Goal: Task Accomplishment & Management: Manage account settings

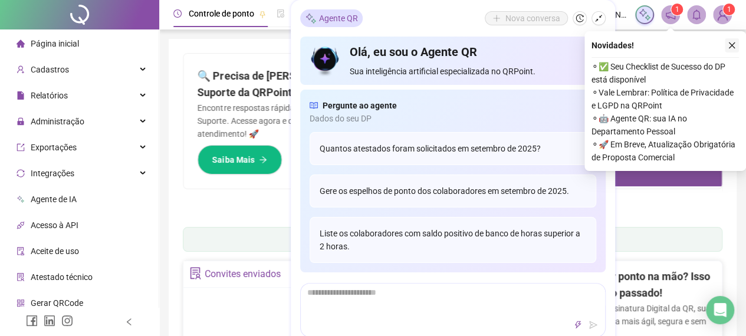
click at [724, 41] on button "button" at bounding box center [731, 45] width 14 height 14
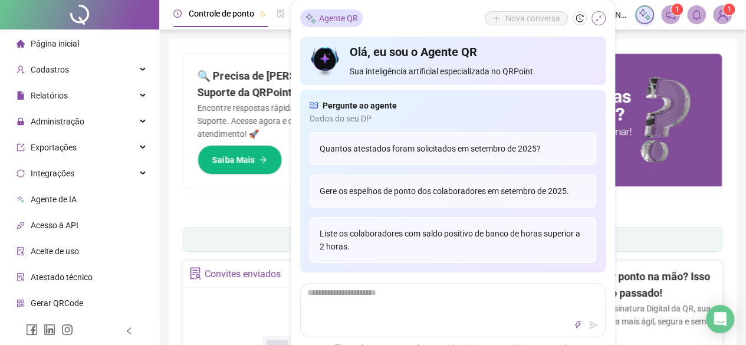
click at [602, 14] on button "button" at bounding box center [598, 18] width 14 height 14
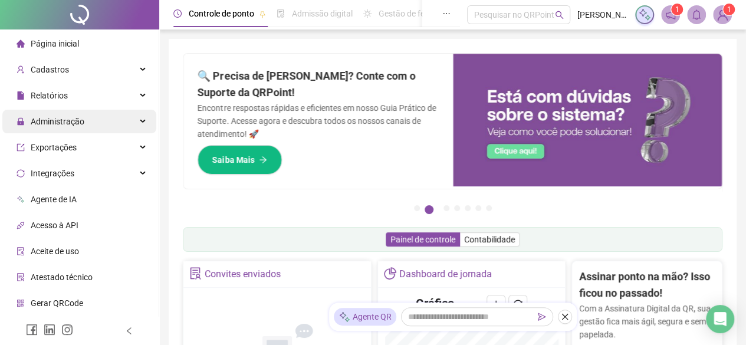
click at [78, 117] on span "Administração" at bounding box center [58, 121] width 54 height 9
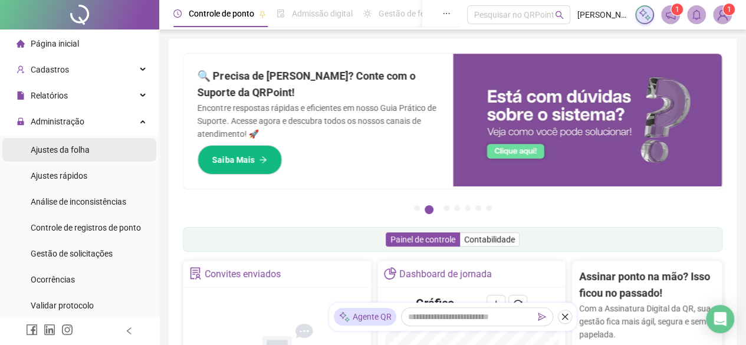
click at [81, 149] on span "Ajustes da folha" at bounding box center [60, 149] width 59 height 9
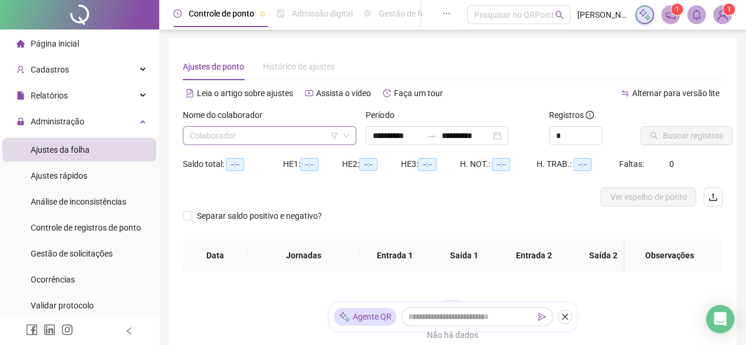
click at [279, 131] on input "search" at bounding box center [264, 136] width 149 height 18
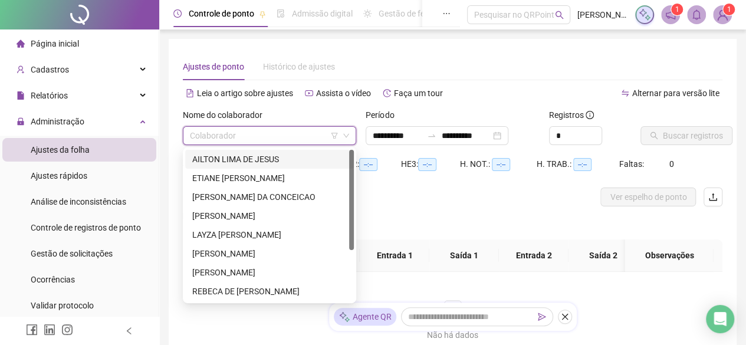
type input "**********"
click at [263, 156] on div "AILTON LIMA DE JESUS" at bounding box center [269, 159] width 154 height 13
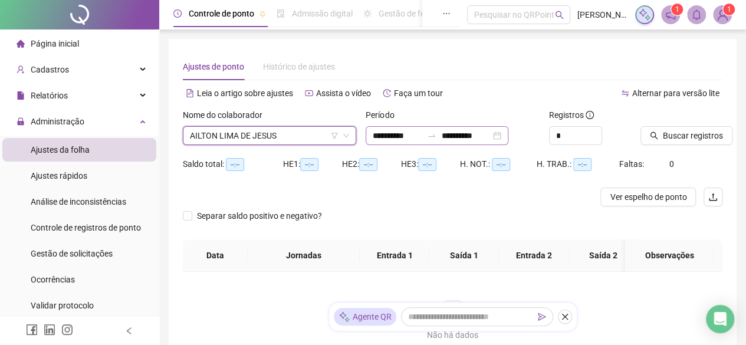
click at [508, 127] on div "**********" at bounding box center [436, 135] width 143 height 19
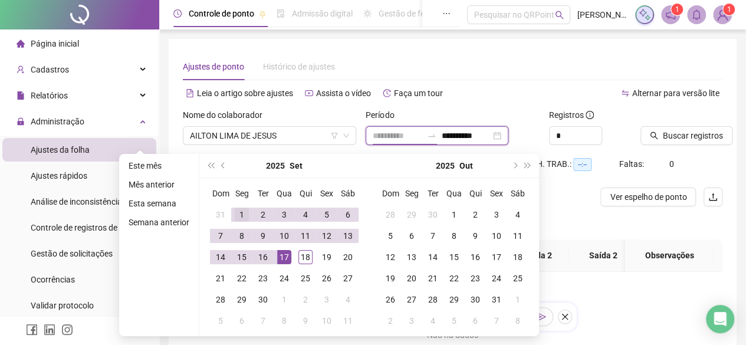
type input "**********"
click at [240, 212] on div "1" at bounding box center [242, 214] width 14 height 14
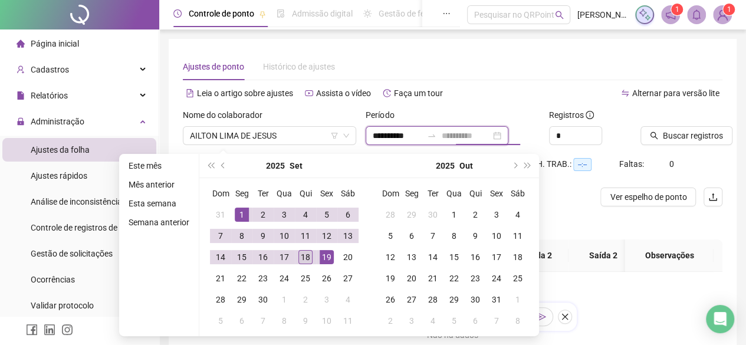
type input "**********"
click at [303, 259] on div "18" at bounding box center [305, 257] width 14 height 14
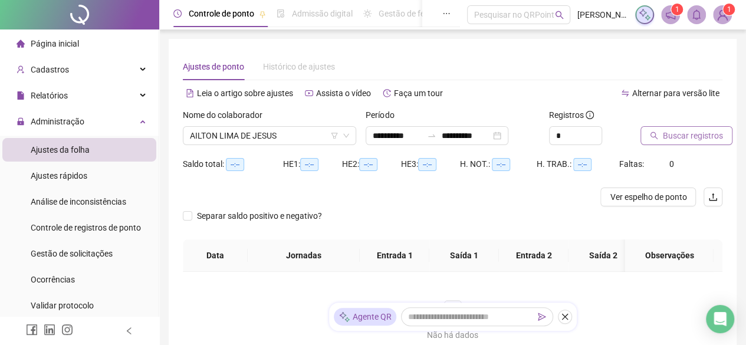
click at [690, 141] on span "Buscar registros" at bounding box center [693, 135] width 60 height 13
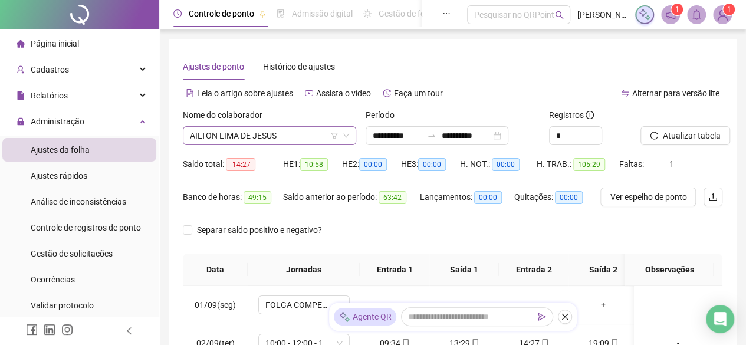
click at [299, 134] on span "AILTON LIMA DE JESUS" at bounding box center [269, 136] width 159 height 18
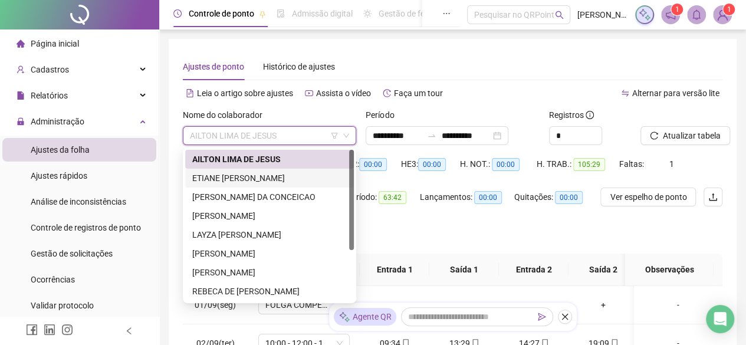
click at [278, 177] on div "ETIANE [PERSON_NAME]" at bounding box center [269, 178] width 154 height 13
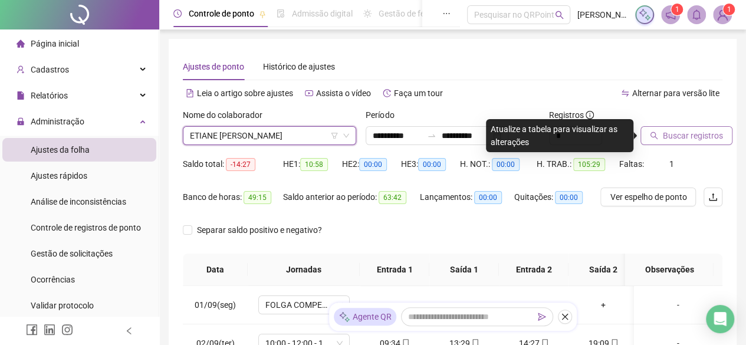
click at [692, 135] on span "Buscar registros" at bounding box center [693, 135] width 60 height 13
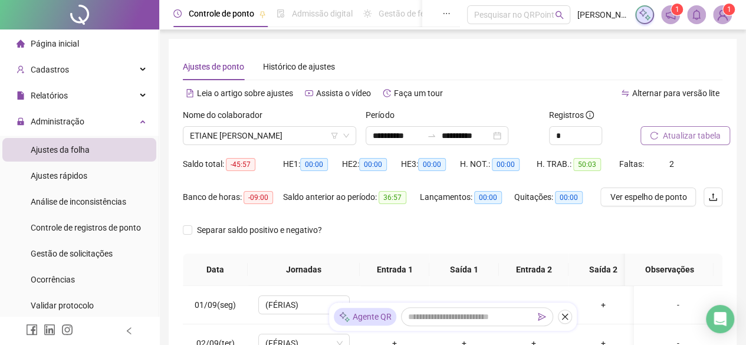
click at [670, 137] on span "Atualizar tabela" at bounding box center [692, 135] width 58 height 13
click at [563, 318] on icon "close" at bounding box center [564, 317] width 6 height 6
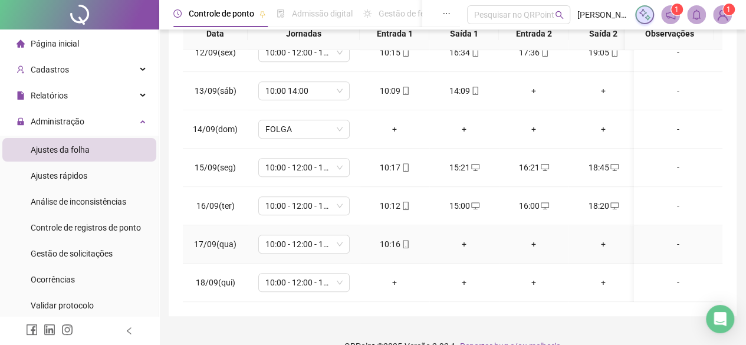
scroll to position [257, 0]
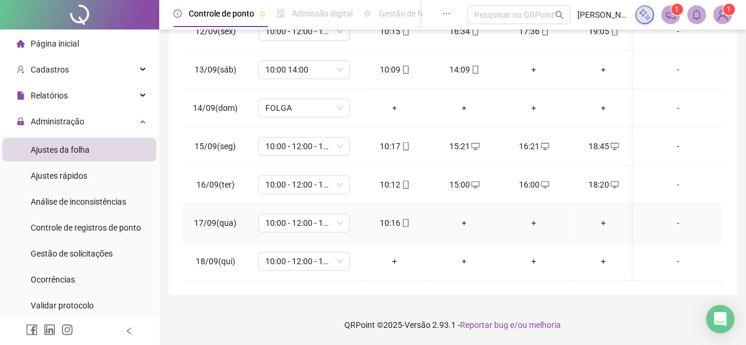
click at [460, 216] on div "+" at bounding box center [464, 222] width 51 height 13
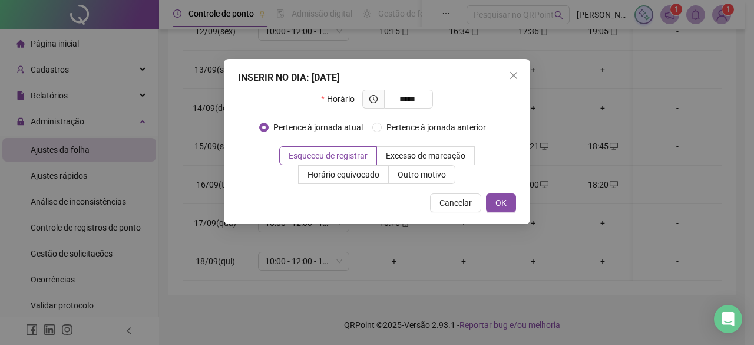
type input "*****"
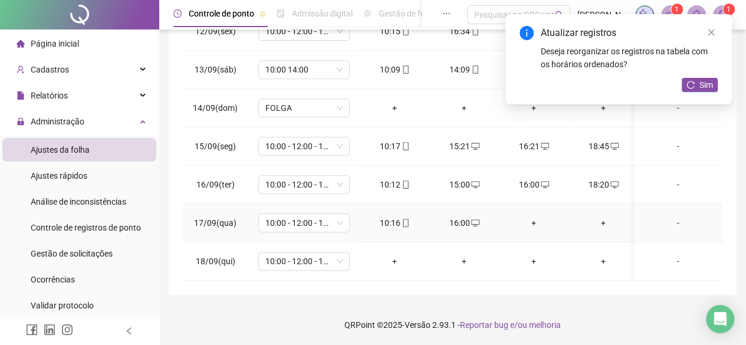
click at [534, 216] on div "+" at bounding box center [533, 222] width 51 height 13
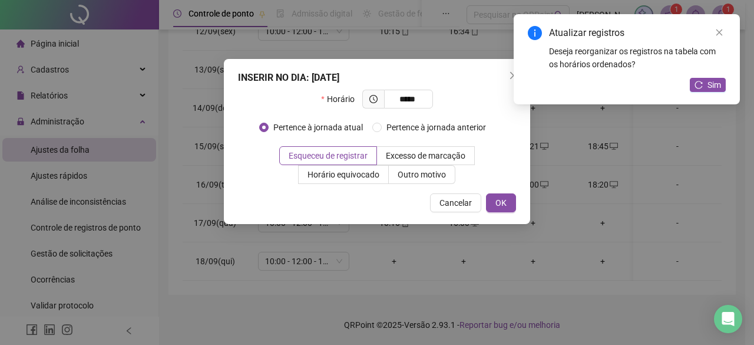
type input "*****"
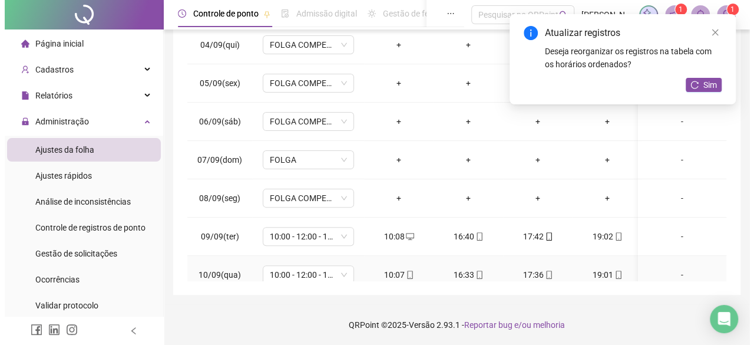
scroll to position [31, 0]
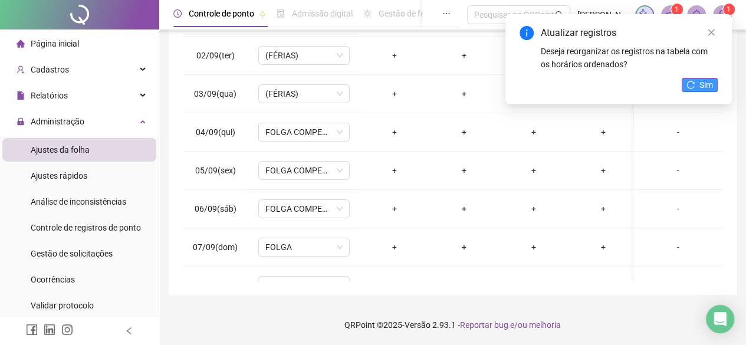
click at [712, 78] on button "Sim" at bounding box center [699, 85] width 36 height 14
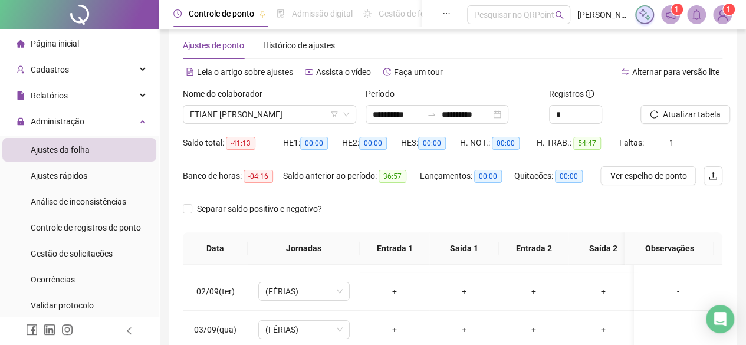
scroll to position [0, 0]
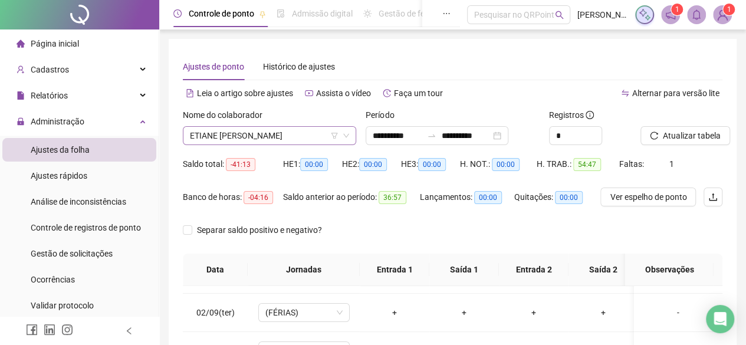
click at [308, 142] on span "ETIANE [PERSON_NAME]" at bounding box center [269, 136] width 159 height 18
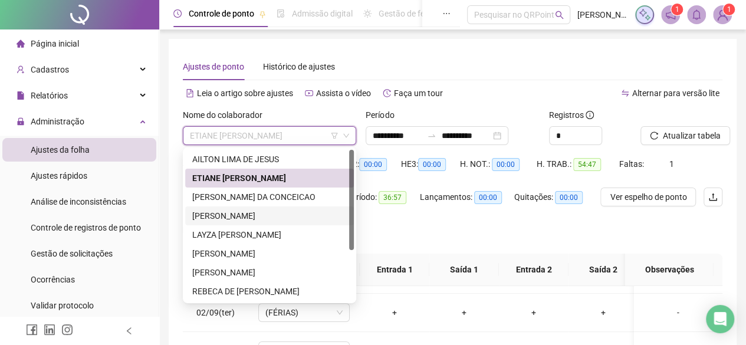
click at [224, 213] on div "[PERSON_NAME]" at bounding box center [269, 215] width 154 height 13
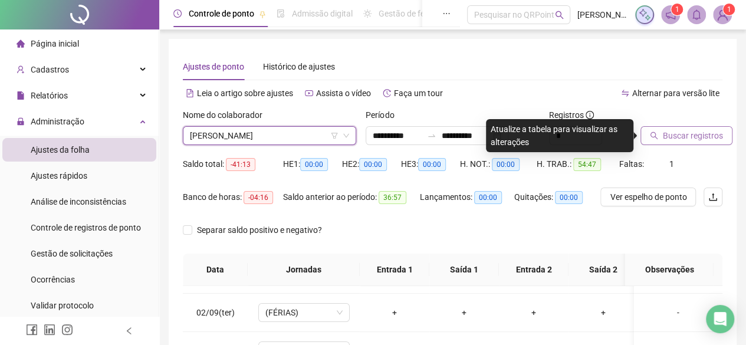
click at [675, 130] on span "Buscar registros" at bounding box center [693, 135] width 60 height 13
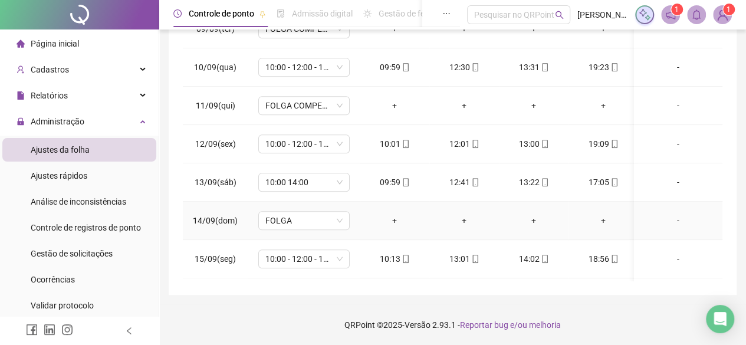
scroll to position [443, 0]
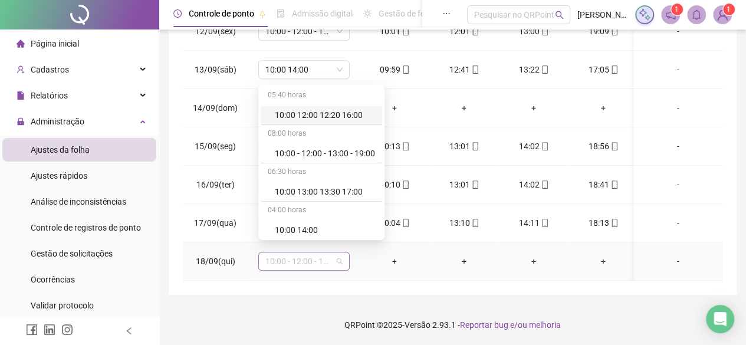
click at [343, 252] on div "10:00 - 12:00 - 13:00 - 19:00" at bounding box center [303, 261] width 91 height 19
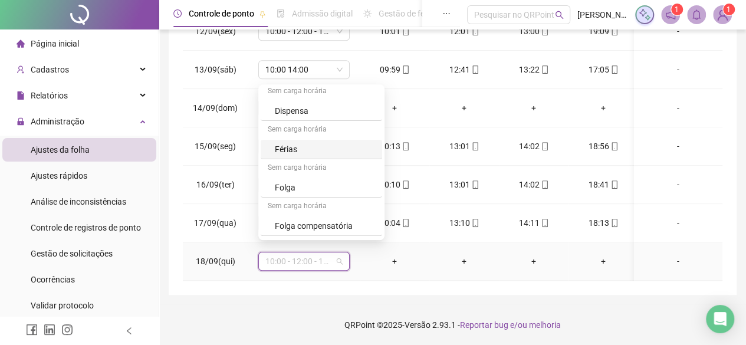
scroll to position [192, 0]
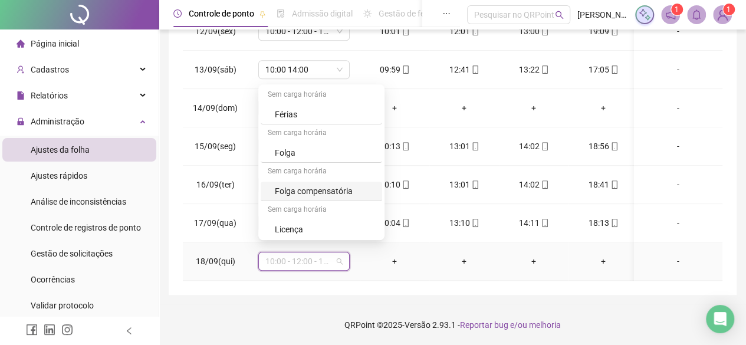
click at [316, 193] on div "Folga compensatória" at bounding box center [325, 190] width 100 height 13
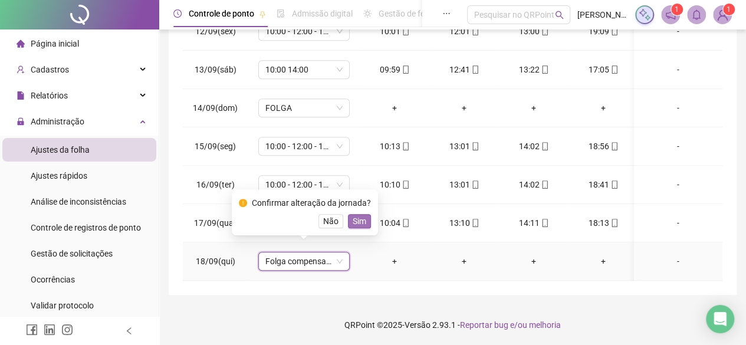
click at [361, 219] on span "Sim" at bounding box center [359, 221] width 14 height 13
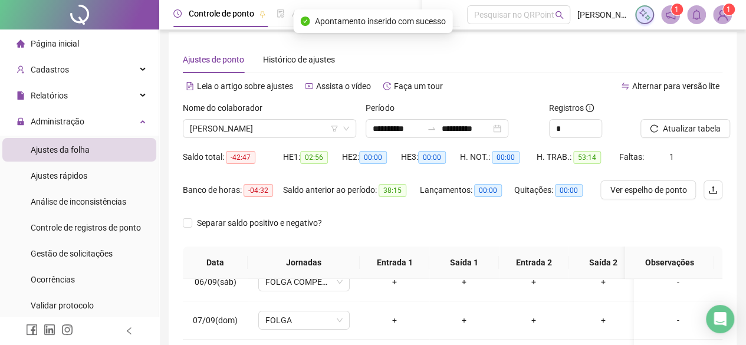
scroll to position [0, 0]
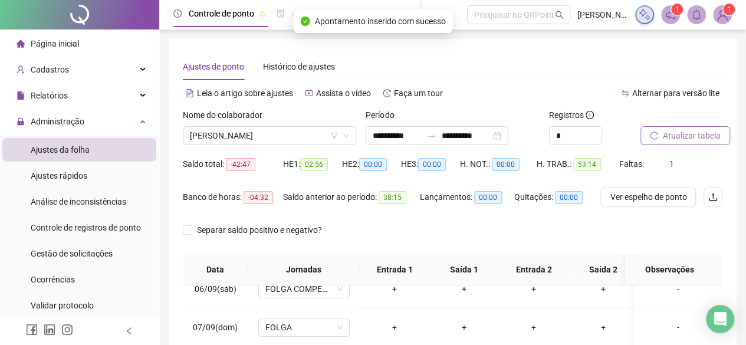
click at [665, 131] on span "Atualizar tabela" at bounding box center [692, 135] width 58 height 13
click at [318, 134] on span "[PERSON_NAME]" at bounding box center [269, 136] width 159 height 18
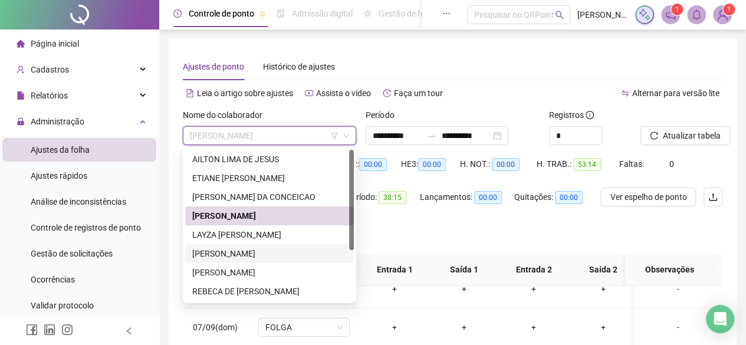
click at [276, 253] on div "[PERSON_NAME]" at bounding box center [269, 253] width 154 height 13
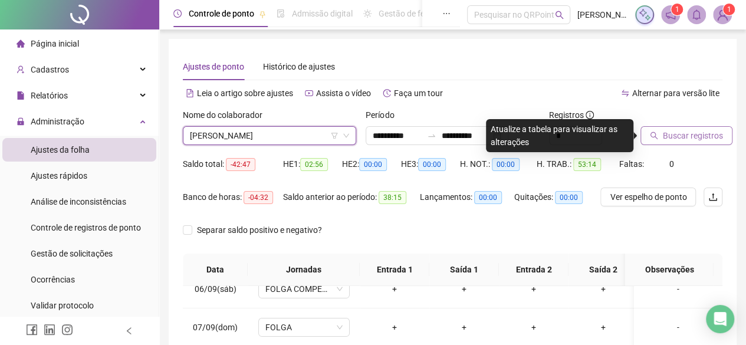
click at [719, 133] on span "Buscar registros" at bounding box center [693, 135] width 60 height 13
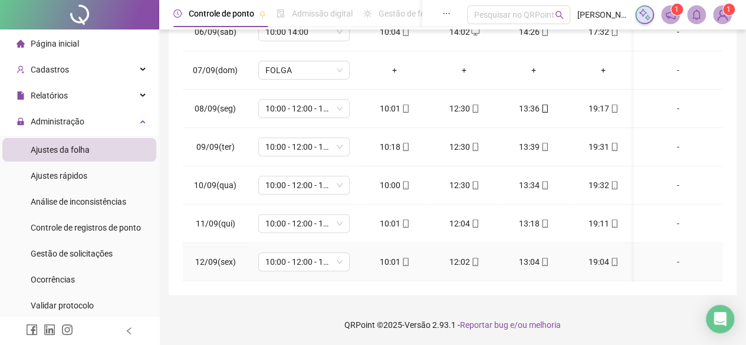
scroll to position [443, 0]
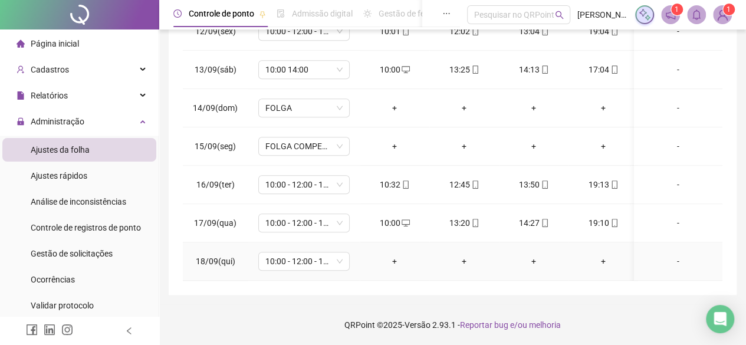
click at [398, 255] on div "+" at bounding box center [394, 261] width 51 height 13
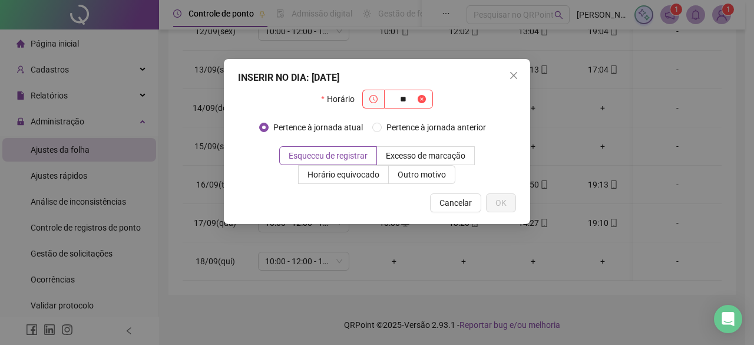
type input "*"
type input "*****"
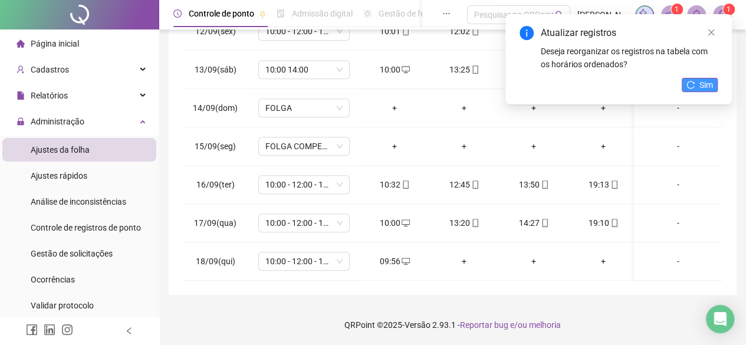
click at [688, 87] on icon "reload" at bounding box center [691, 85] width 8 height 8
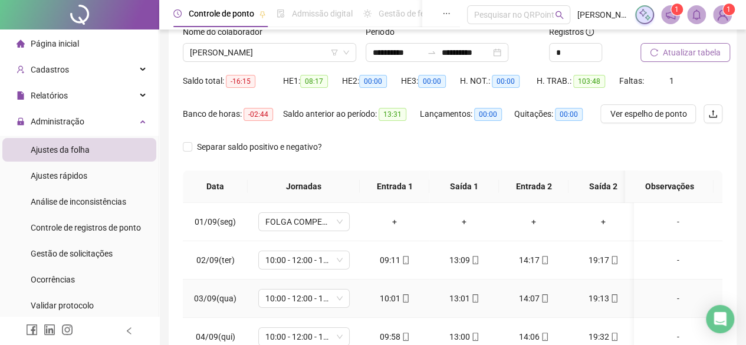
scroll to position [0, 0]
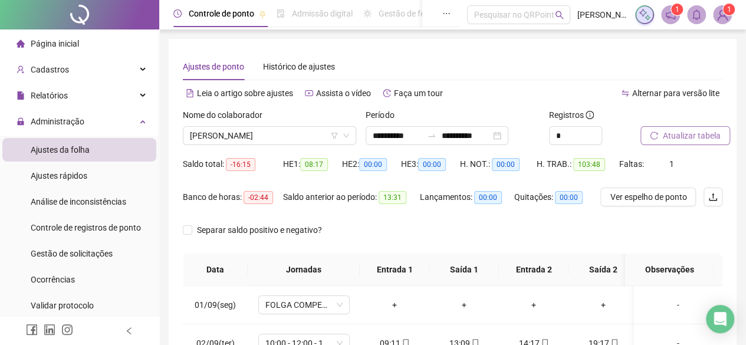
click at [686, 131] on span "Atualizar tabela" at bounding box center [692, 135] width 58 height 13
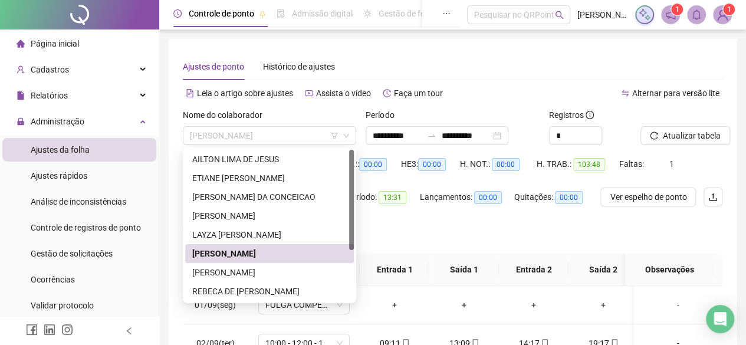
click at [278, 136] on span "[PERSON_NAME]" at bounding box center [269, 136] width 159 height 18
click at [226, 281] on div "[PERSON_NAME]" at bounding box center [269, 272] width 169 height 19
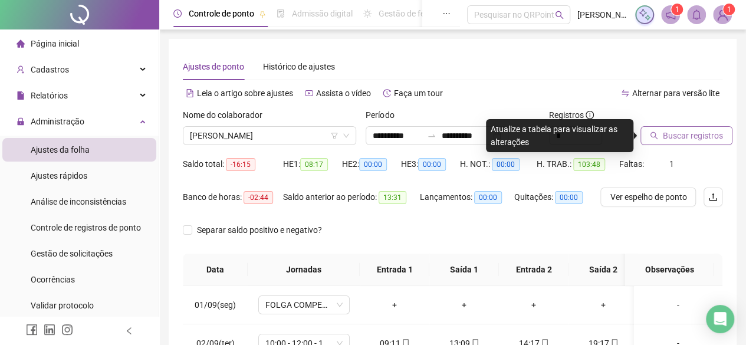
click at [657, 143] on button "Buscar registros" at bounding box center [686, 135] width 92 height 19
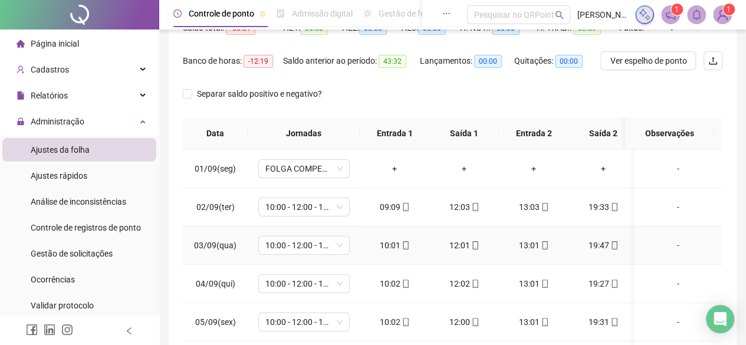
scroll to position [21, 0]
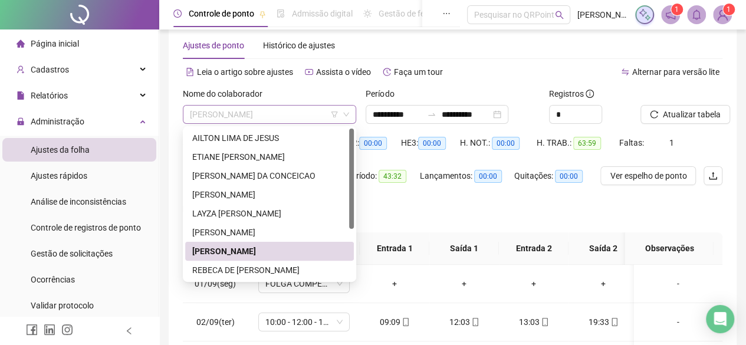
click at [290, 108] on span "[PERSON_NAME]" at bounding box center [269, 115] width 159 height 18
click at [332, 271] on div "REBECA DE [PERSON_NAME]" at bounding box center [269, 269] width 154 height 13
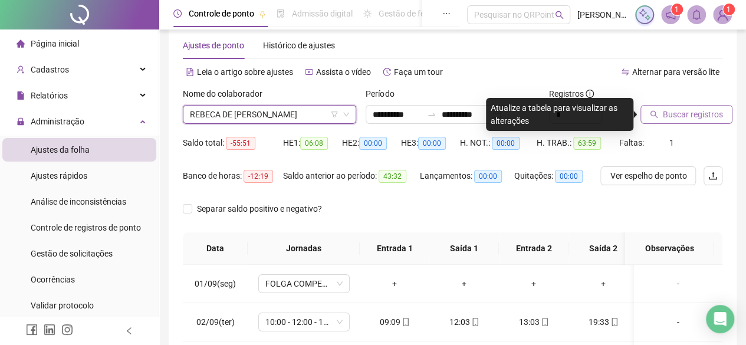
click at [672, 111] on span "Buscar registros" at bounding box center [693, 114] width 60 height 13
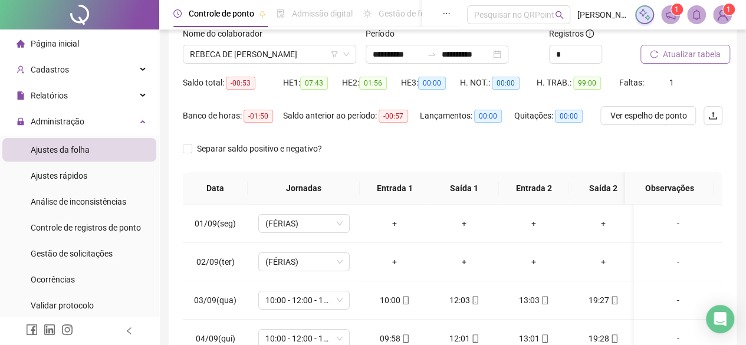
scroll to position [0, 0]
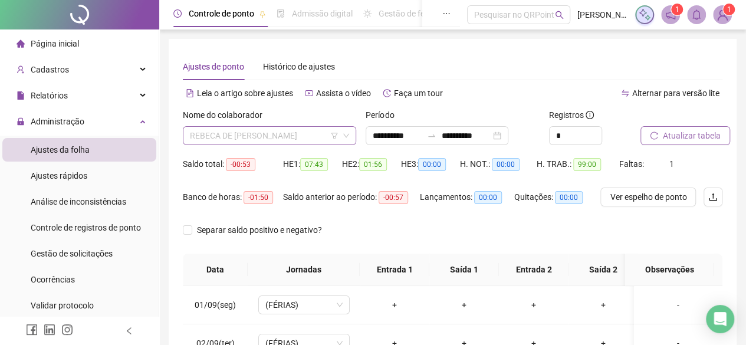
click at [315, 131] on span "REBECA DE [PERSON_NAME]" at bounding box center [269, 136] width 159 height 18
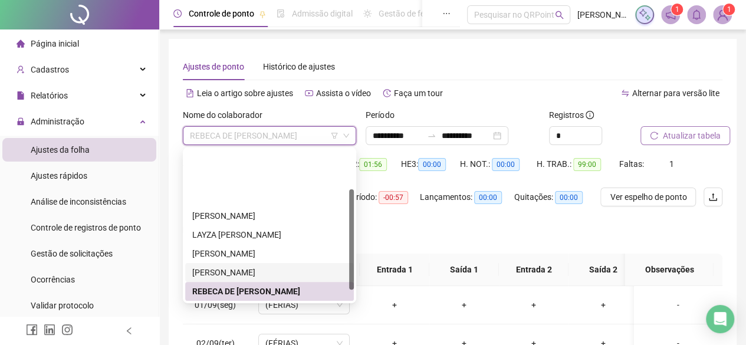
scroll to position [75, 0]
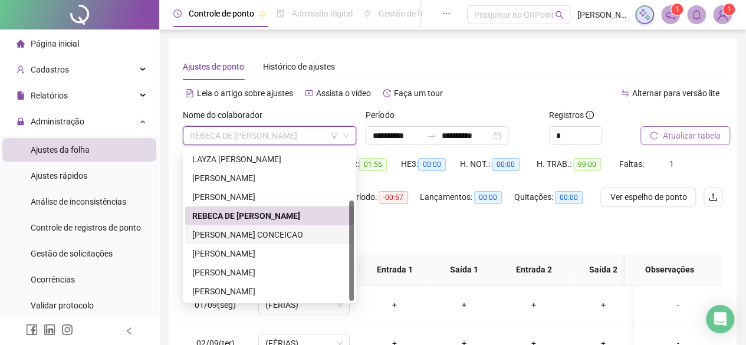
click at [275, 233] on div "[PERSON_NAME] CONCEICAO" at bounding box center [269, 234] width 154 height 13
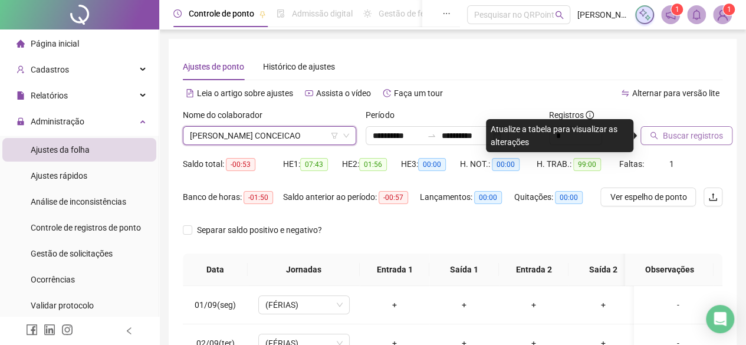
click at [702, 136] on span "Buscar registros" at bounding box center [693, 135] width 60 height 13
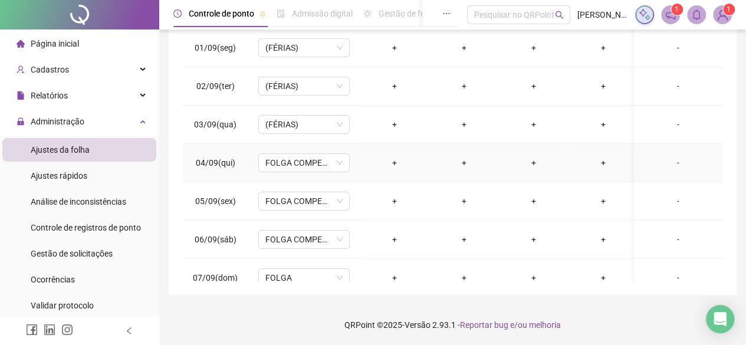
scroll to position [0, 0]
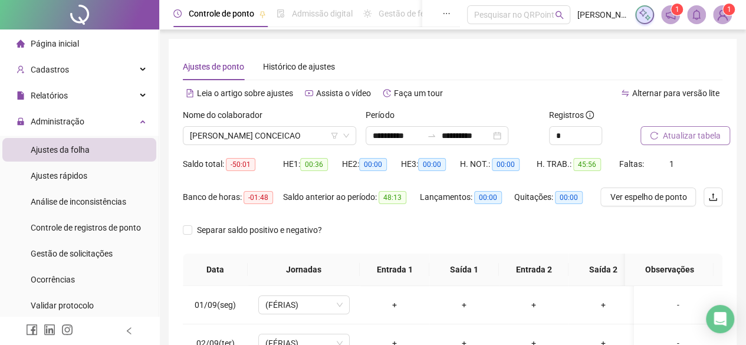
click at [308, 124] on div "Nome do colaborador" at bounding box center [269, 117] width 173 height 18
click at [305, 135] on span "[PERSON_NAME] CONCEICAO" at bounding box center [269, 136] width 159 height 18
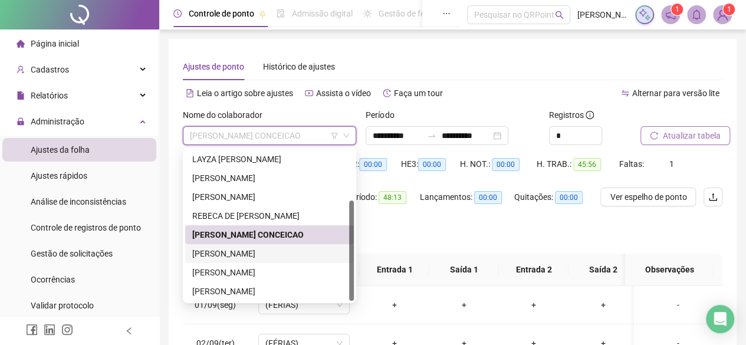
click at [256, 253] on div "[PERSON_NAME]" at bounding box center [269, 253] width 154 height 13
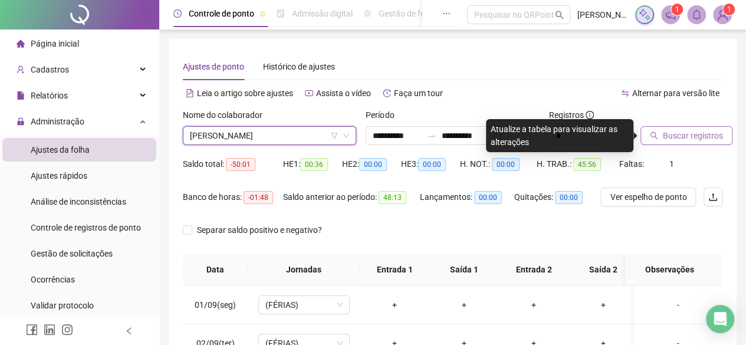
click at [711, 143] on button "Buscar registros" at bounding box center [686, 135] width 92 height 19
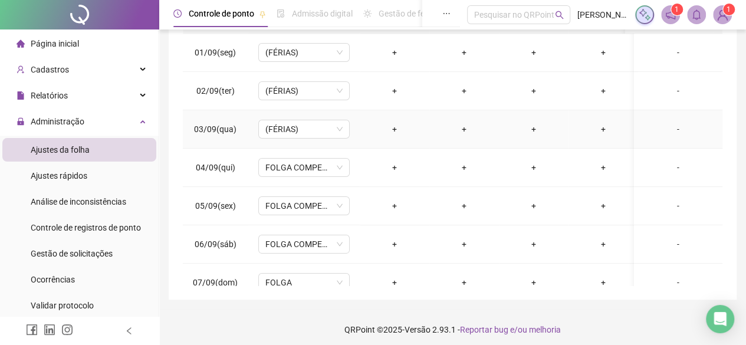
scroll to position [257, 0]
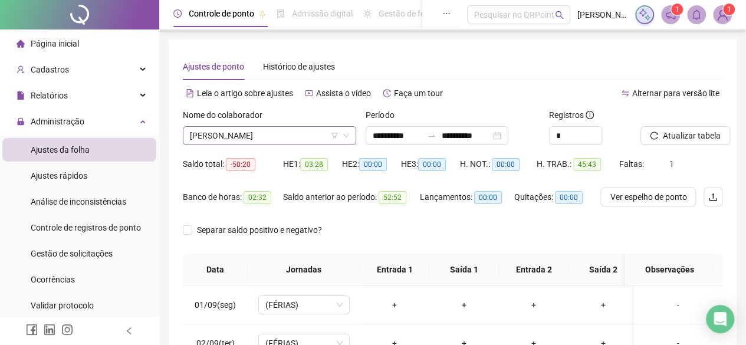
click at [297, 121] on div "Nome do colaborador" at bounding box center [269, 117] width 173 height 18
click at [299, 133] on span "[PERSON_NAME]" at bounding box center [269, 136] width 159 height 18
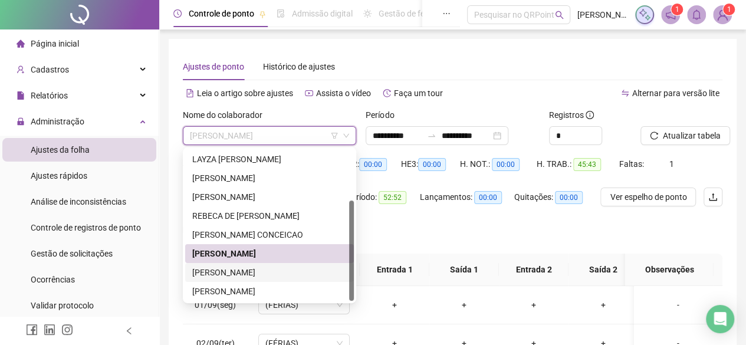
click at [223, 269] on div "[PERSON_NAME]" at bounding box center [269, 272] width 154 height 13
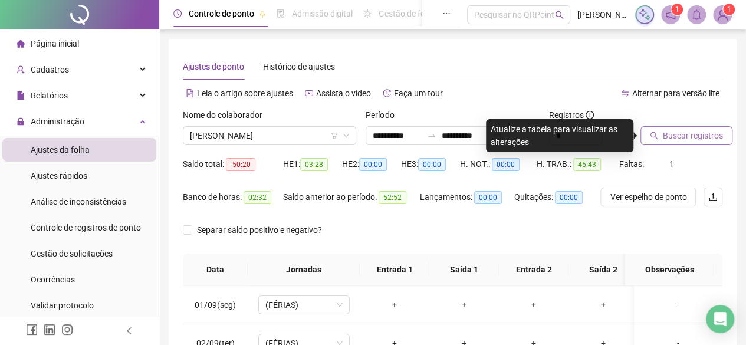
click at [683, 141] on span "Buscar registros" at bounding box center [693, 135] width 60 height 13
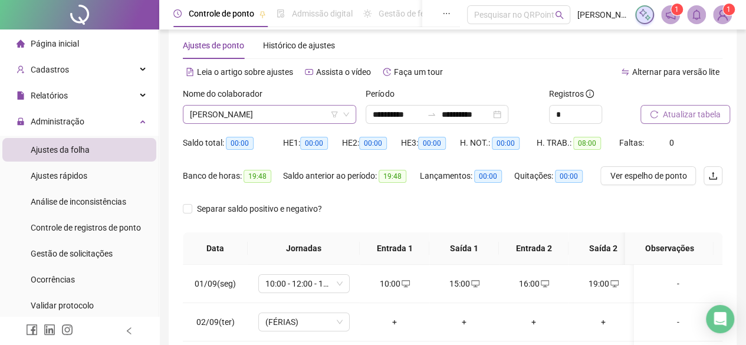
click at [273, 109] on span "[PERSON_NAME]" at bounding box center [269, 115] width 159 height 18
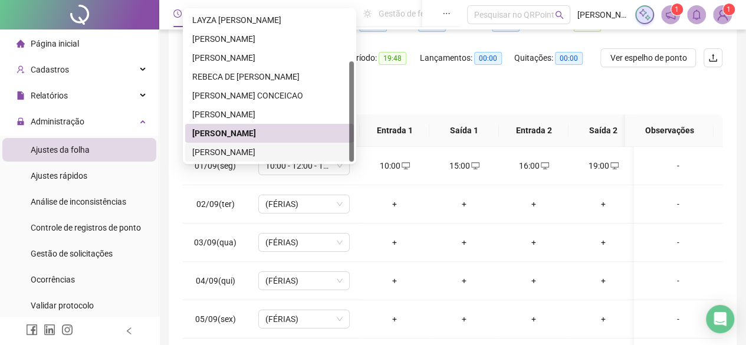
drag, startPoint x: 234, startPoint y: 154, endPoint x: 271, endPoint y: 164, distance: 37.9
click at [234, 154] on div "[PERSON_NAME]" at bounding box center [269, 152] width 154 height 13
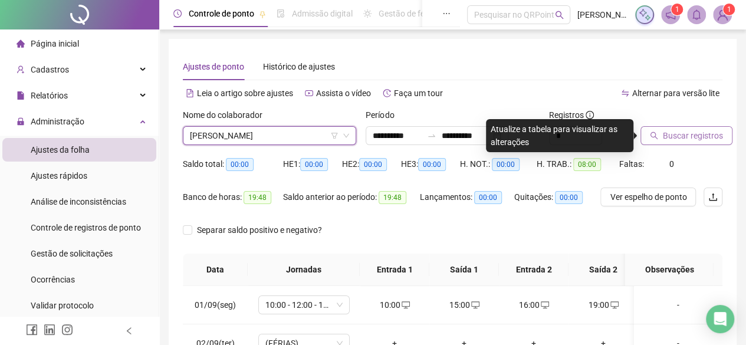
click at [658, 134] on button "Buscar registros" at bounding box center [686, 135] width 92 height 19
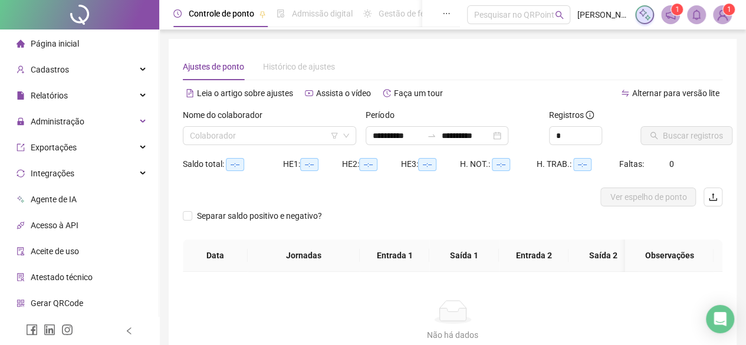
type input "**********"
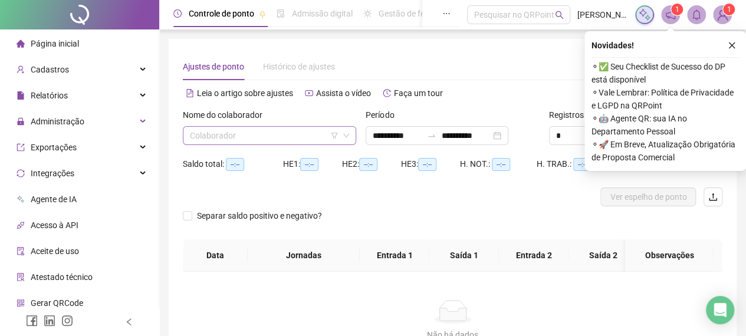
click at [305, 137] on input "search" at bounding box center [264, 136] width 149 height 18
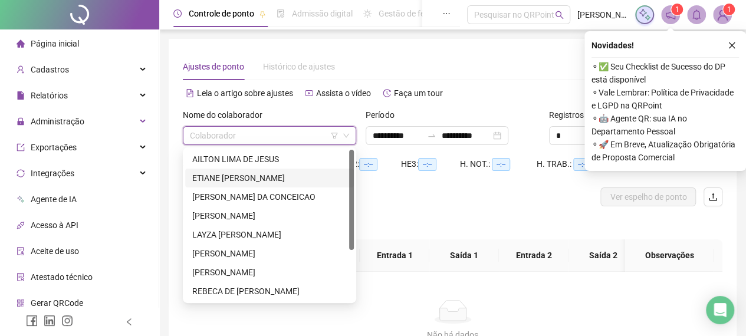
click at [275, 182] on div "ETIANE [PERSON_NAME]" at bounding box center [269, 178] width 154 height 13
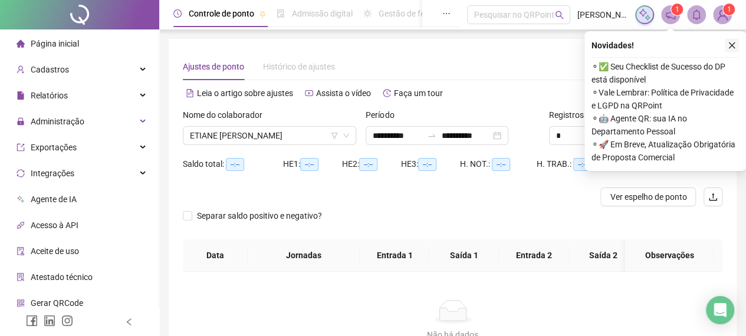
click at [729, 45] on icon "close" at bounding box center [731, 45] width 8 height 8
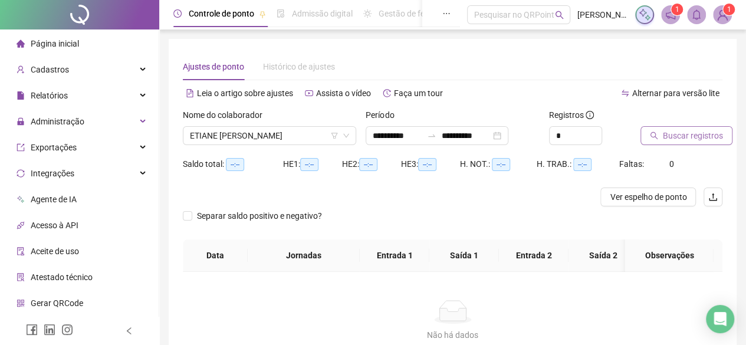
click at [690, 137] on span "Buscar registros" at bounding box center [693, 135] width 60 height 13
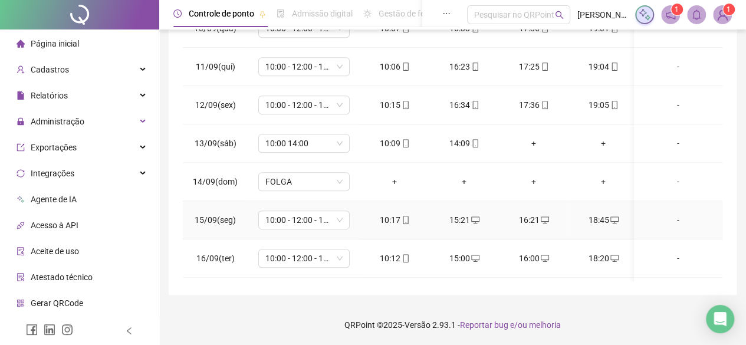
scroll to position [406, 0]
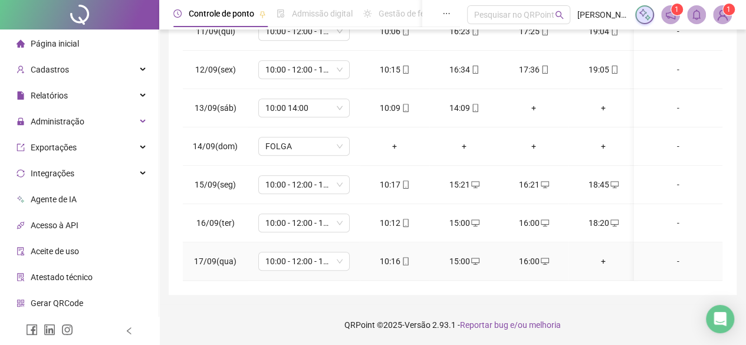
click at [601, 255] on div "+" at bounding box center [603, 261] width 51 height 13
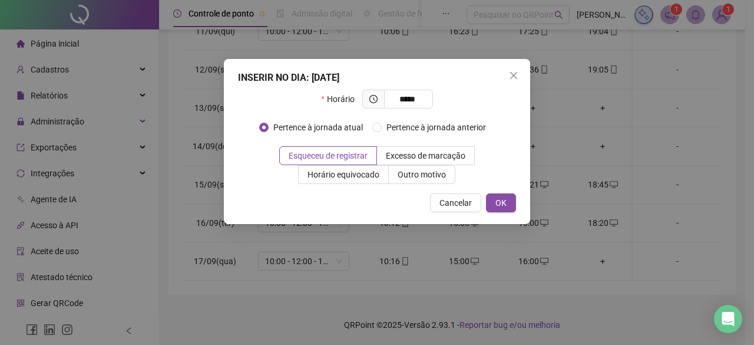
type input "*****"
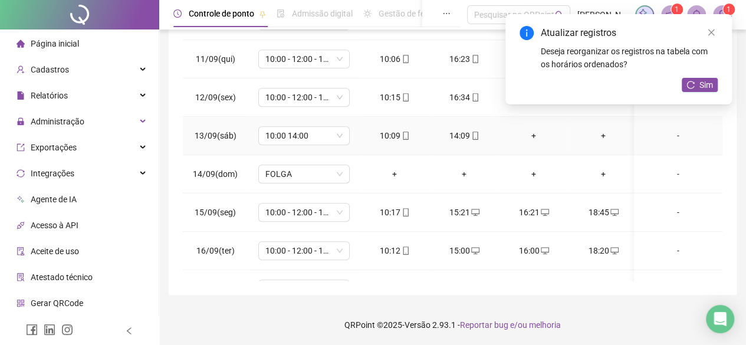
scroll to position [347, 0]
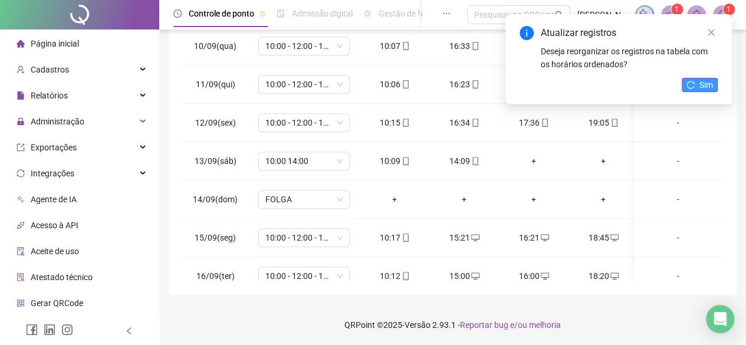
click at [711, 85] on span "Sim" at bounding box center [706, 84] width 14 height 13
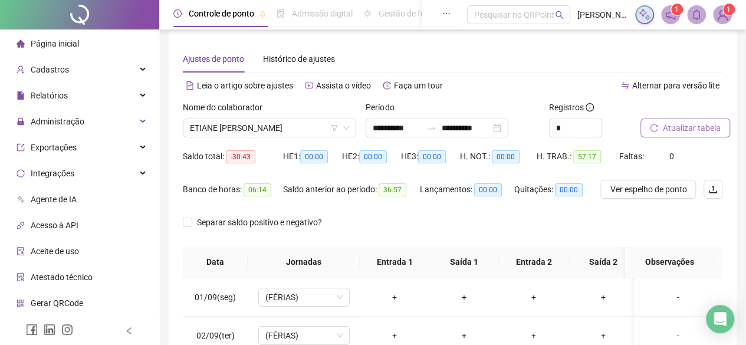
scroll to position [0, 0]
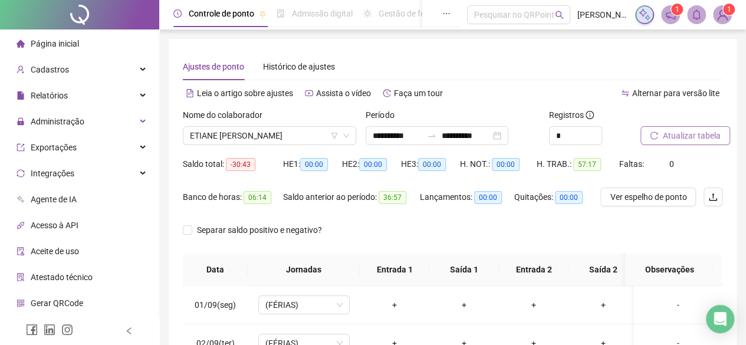
click at [55, 48] on span "Página inicial" at bounding box center [55, 43] width 48 height 9
